Goal: Information Seeking & Learning: Learn about a topic

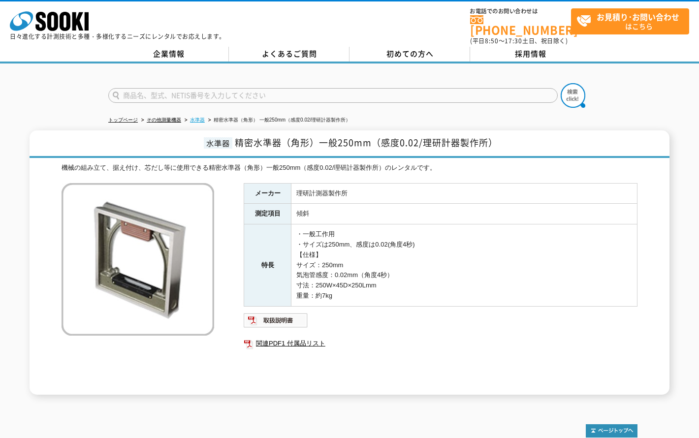
click at [195, 117] on link "水準器" at bounding box center [197, 119] width 15 height 5
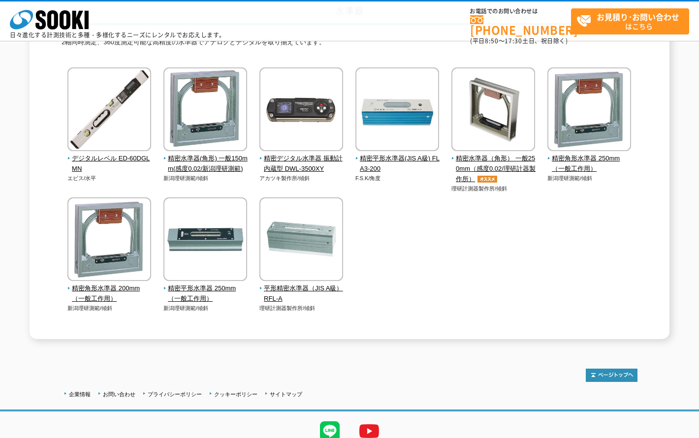
scroll to position [98, 0]
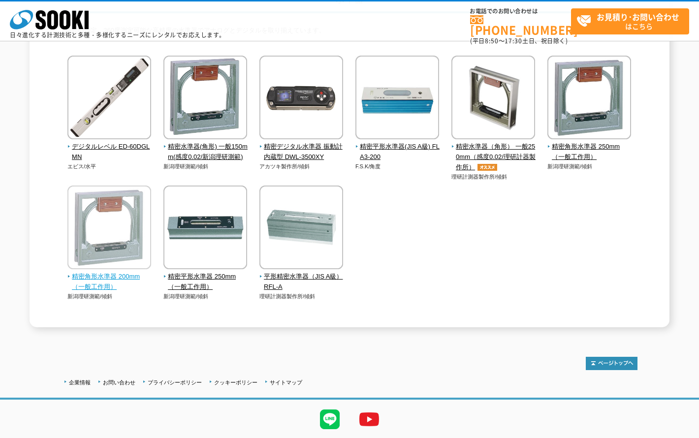
click at [95, 219] on img at bounding box center [109, 229] width 84 height 86
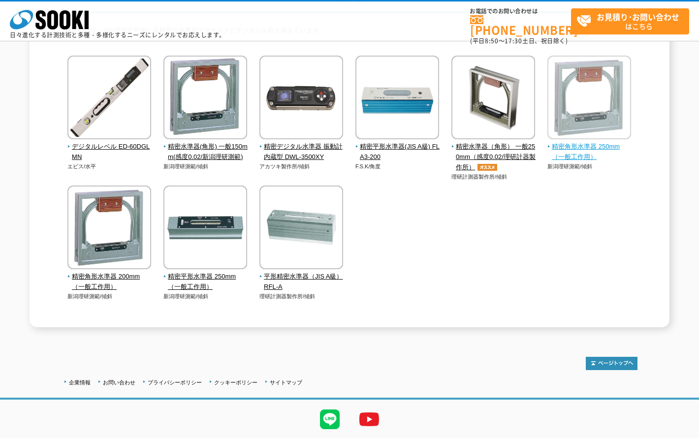
click at [600, 64] on img at bounding box center [589, 99] width 84 height 86
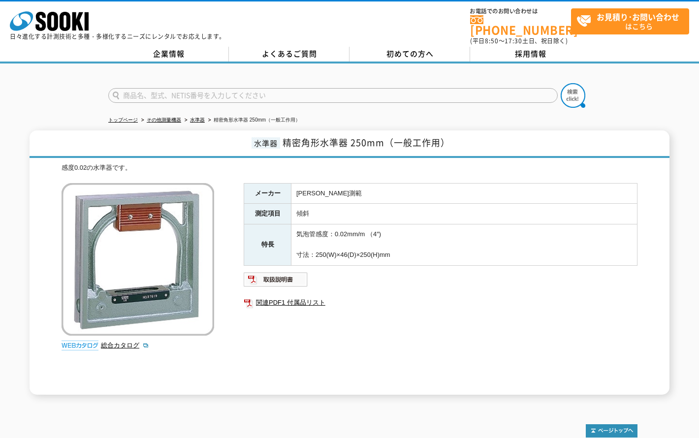
click at [36, 101] on div at bounding box center [349, 86] width 699 height 47
